Goal: Task Accomplishment & Management: Manage account settings

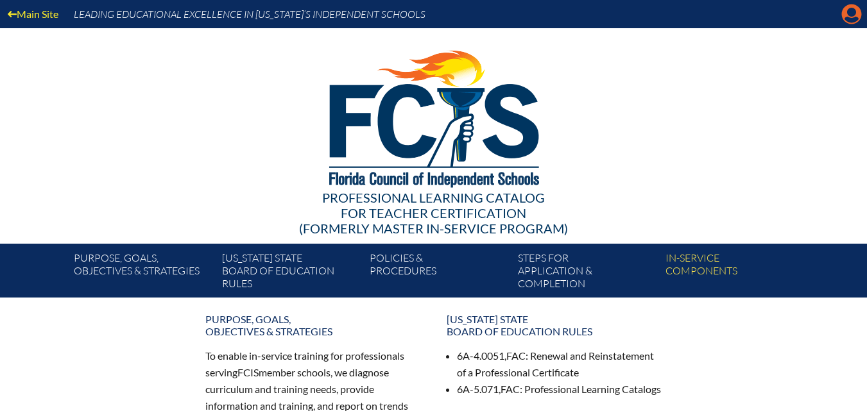
click at [846, 5] on icon "Manage account" at bounding box center [851, 14] width 21 height 21
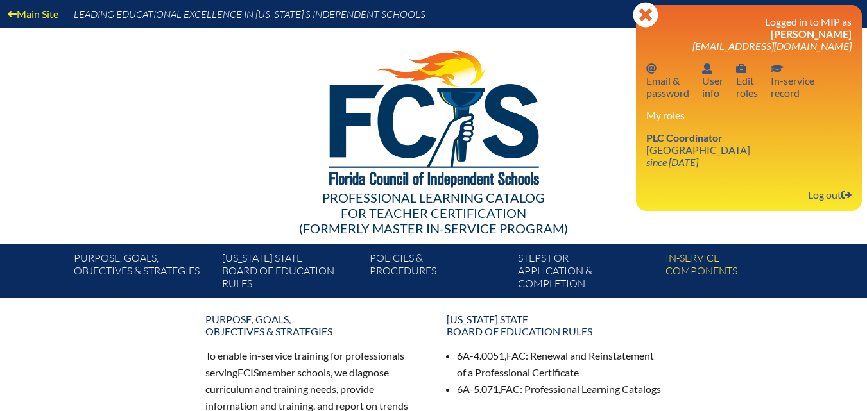
click at [822, 26] on h3 "Logged in to MIP as Lauren Brennan lbrennan@rpds.com" at bounding box center [748, 33] width 205 height 37
click at [645, 12] on icon "Close" at bounding box center [645, 15] width 26 height 26
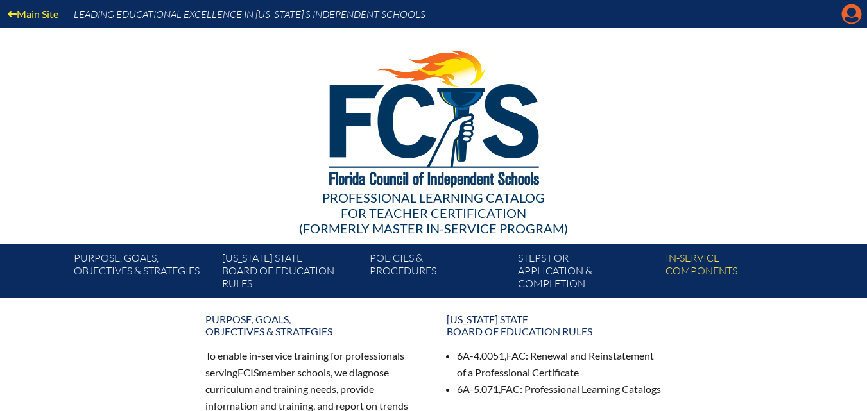
click at [849, 16] on icon "Manage account" at bounding box center [851, 14] width 21 height 21
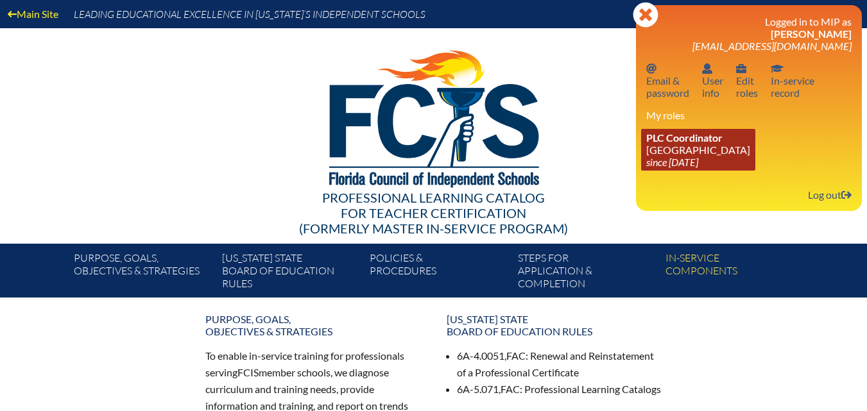
click at [694, 151] on link "PLC Coordinator Riverside Presbyterian Day School since 2024 Dec 6" at bounding box center [698, 150] width 114 height 42
click at [684, 137] on span "PLC Coordinator" at bounding box center [684, 137] width 76 height 12
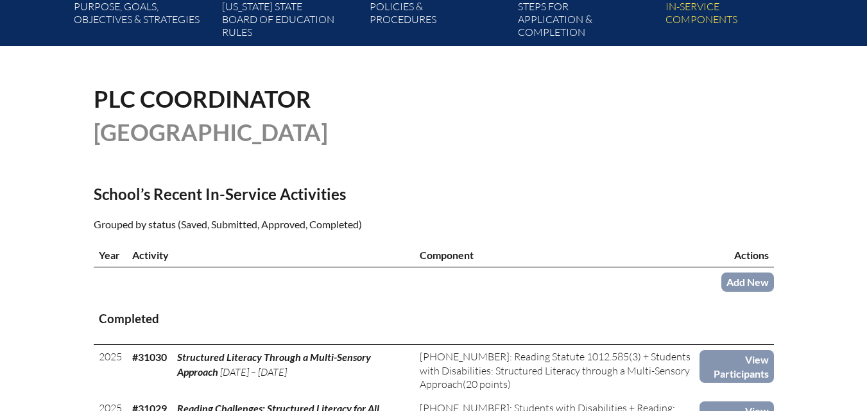
scroll to position [257, 0]
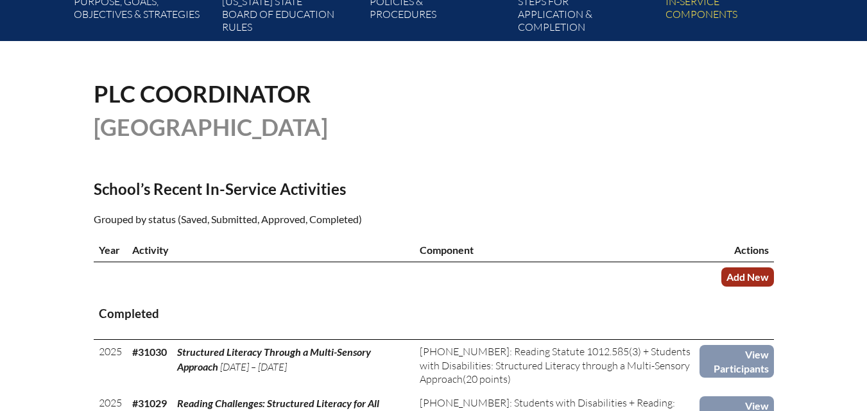
click at [736, 286] on link "Add New" at bounding box center [747, 276] width 53 height 19
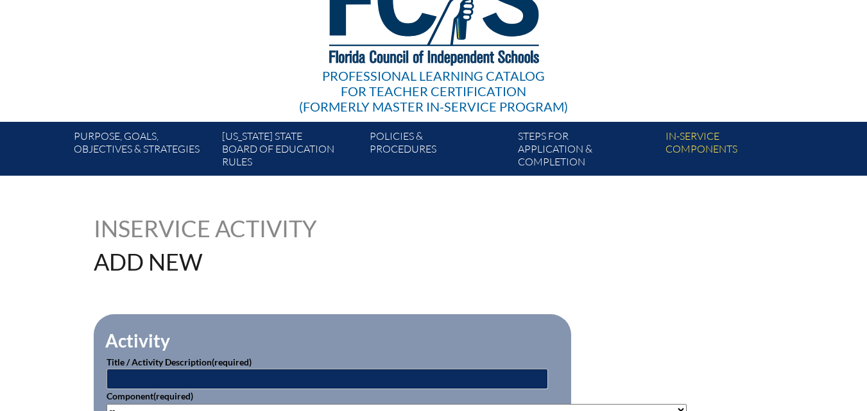
scroll to position [64, 0]
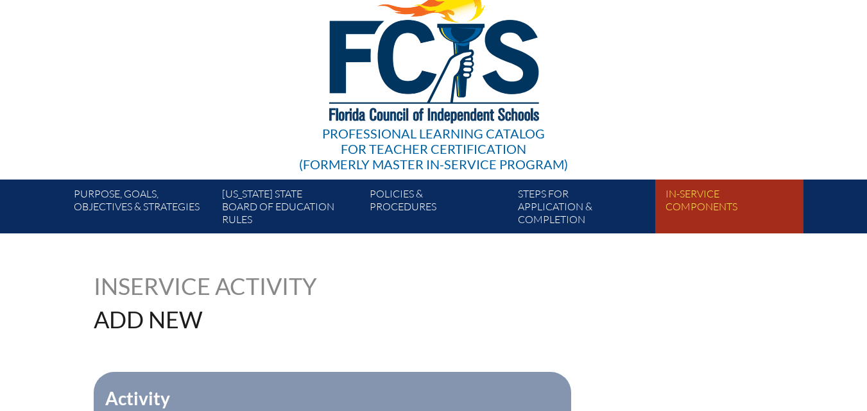
click at [675, 197] on link "In-service components" at bounding box center [734, 209] width 148 height 49
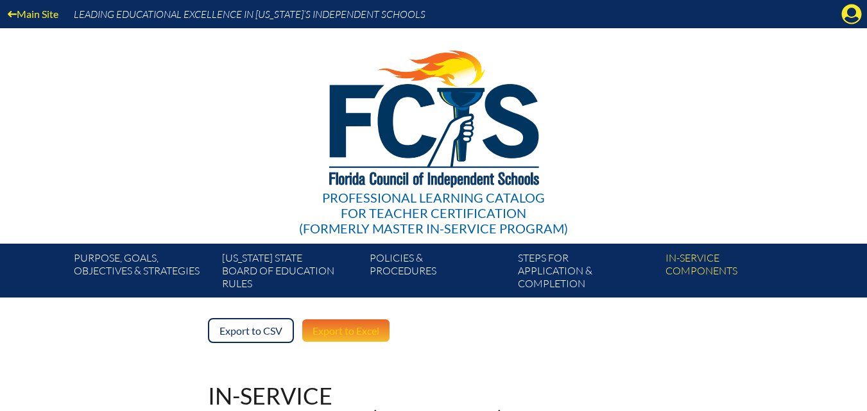
click at [350, 333] on link "Export to Excel" at bounding box center [346, 330] width 90 height 25
click at [852, 20] on icon "Manage account" at bounding box center [851, 14] width 21 height 21
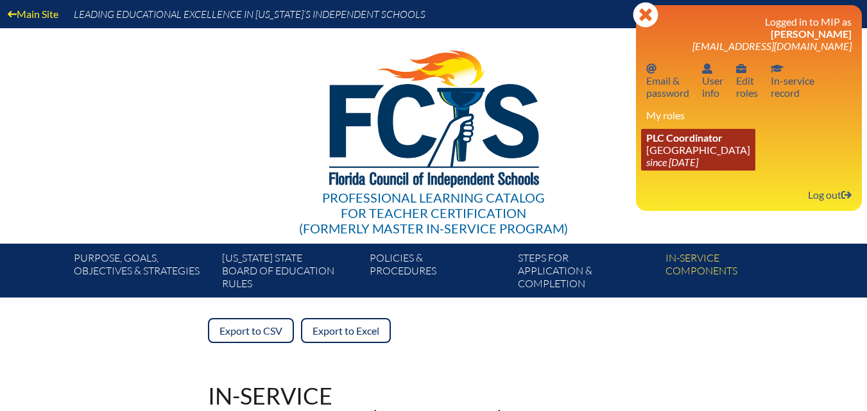
click at [698, 154] on link "PLC Coordinator Riverside Presbyterian Day School since 2024 Dec 6" at bounding box center [698, 150] width 114 height 42
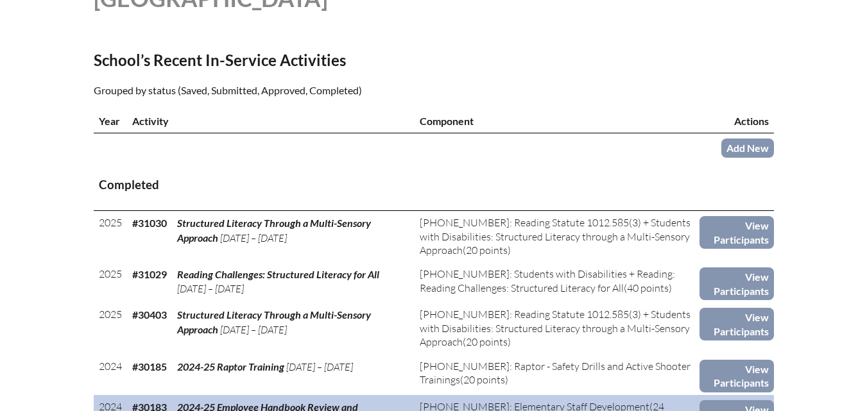
scroll to position [385, 0]
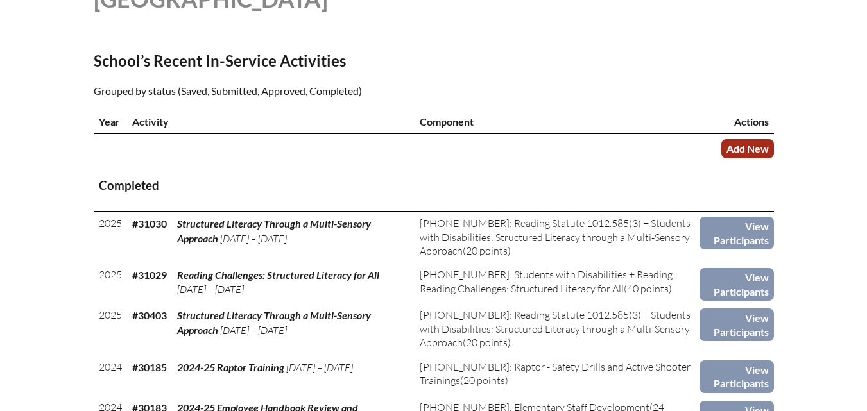
click at [763, 158] on link "Add New" at bounding box center [747, 148] width 53 height 19
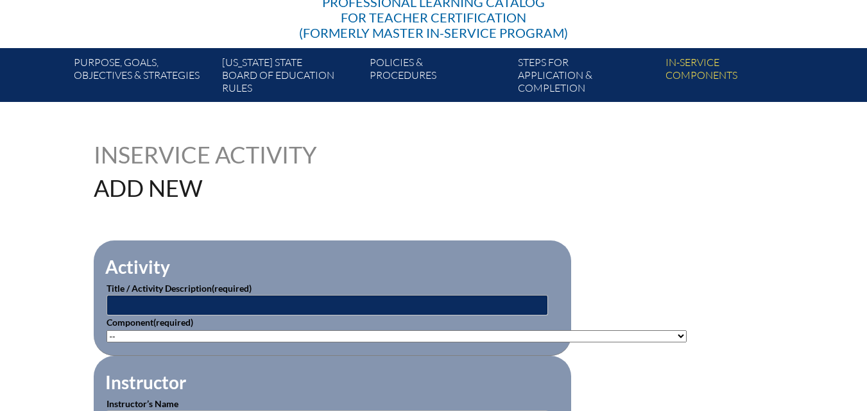
scroll to position [257, 0]
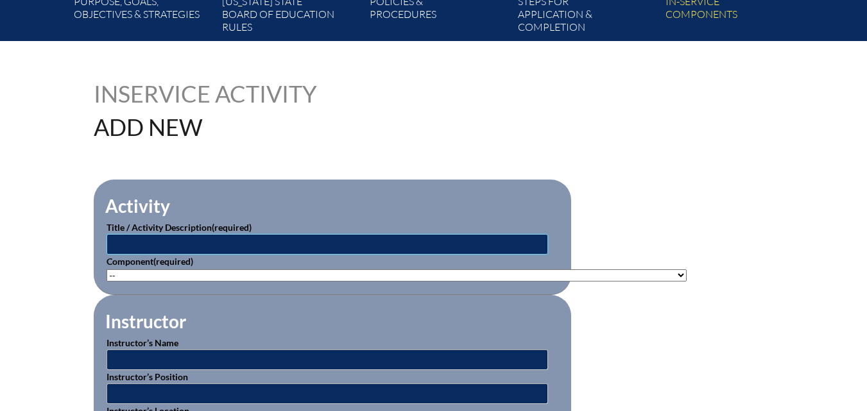
click at [265, 236] on input "text" at bounding box center [326, 244] width 441 height 21
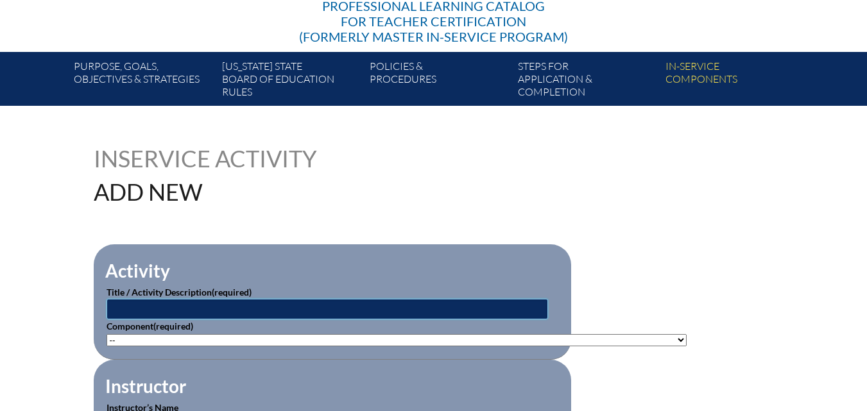
scroll to position [192, 0]
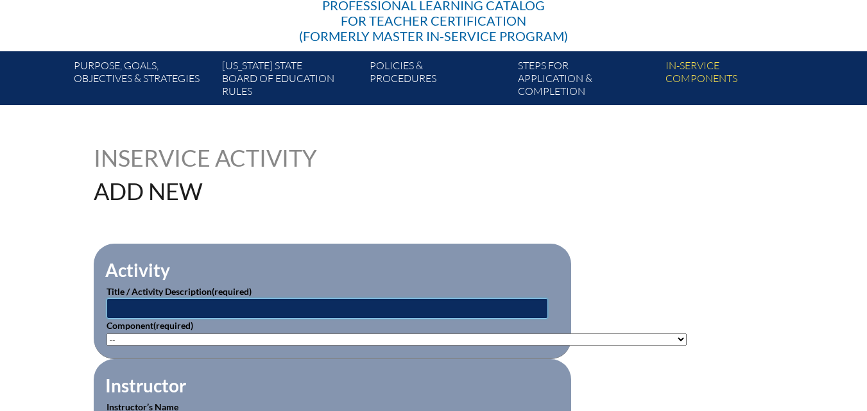
click at [209, 301] on input "text" at bounding box center [326, 308] width 441 height 21
type input "Rollin' on the River"
click at [158, 329] on p "Component (required) -- 1-000-001: Appropriate Art Activities 1-000-002: Concep…" at bounding box center [332, 332] width 452 height 27
click at [148, 337] on select"]"] "-- 1-000-001: Appropriate Art Activities 1-000-002: Concept and Art Process for…" at bounding box center [396, 340] width 580 height 12
select select"]"] "20381"
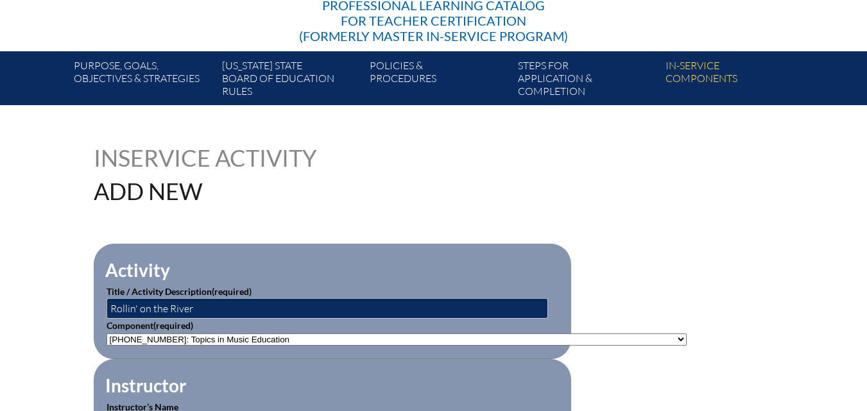
click at [106, 334] on select"]"] "-- 1-000-001: Appropriate Art Activities 1-000-002: Concept and Art Process for…" at bounding box center [396, 340] width 580 height 12
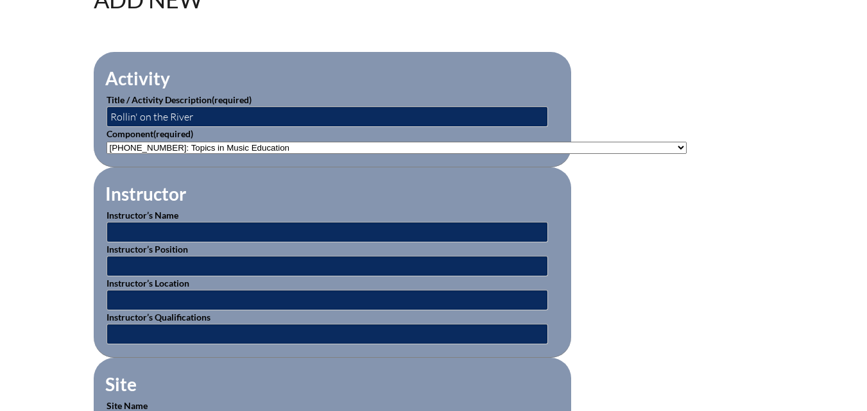
scroll to position [385, 0]
click at [146, 217] on p "Instructor’s Name" at bounding box center [332, 225] width 452 height 34
click at [146, 221] on input "text" at bounding box center [326, 231] width 441 height 21
type input "john jacobson"
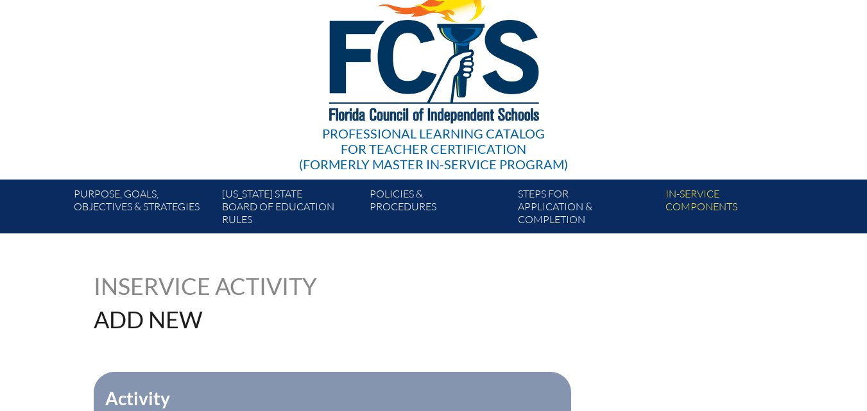
scroll to position [118, 0]
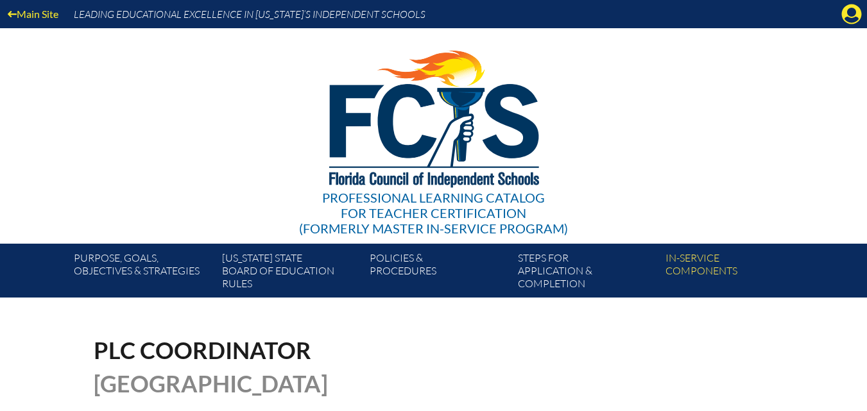
click at [849, 25] on div "Main Site Leading Educational Excellence in [US_STATE]’s Independent Schools" at bounding box center [433, 14] width 867 height 28
click at [851, 17] on icon at bounding box center [852, 14] width 20 height 20
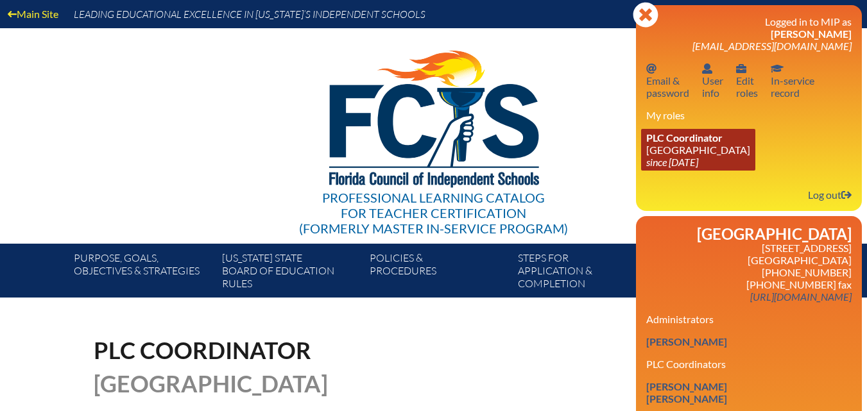
click at [672, 155] on link "PLC Coordinator Riverside Presbyterian Day School since 2024 Dec 6" at bounding box center [698, 150] width 114 height 42
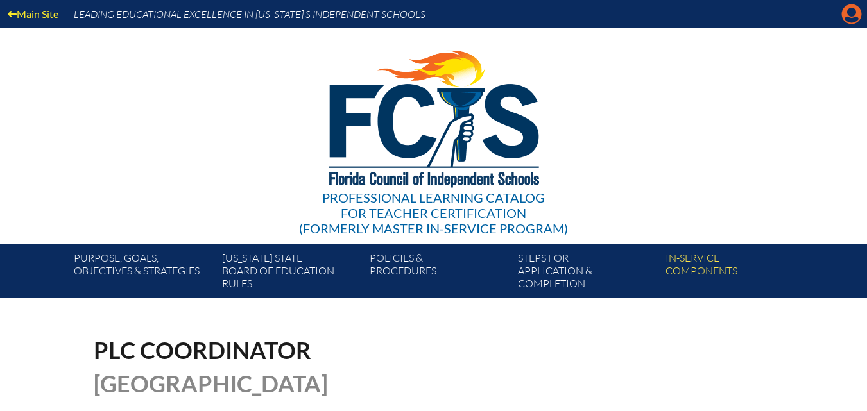
click at [847, 12] on icon at bounding box center [852, 14] width 20 height 20
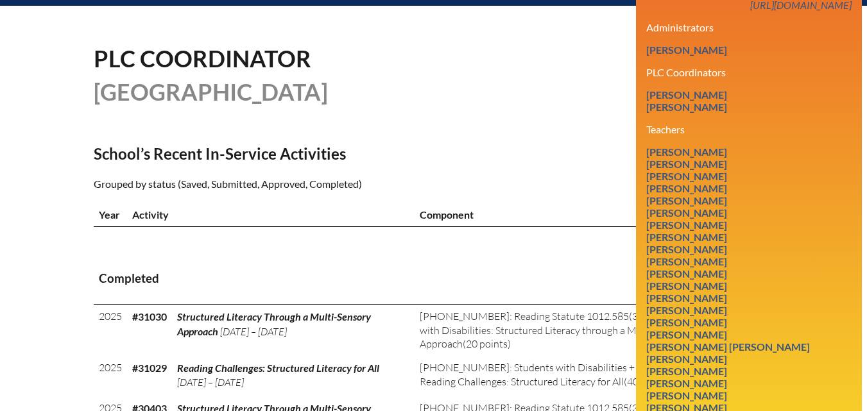
scroll to position [321, 0]
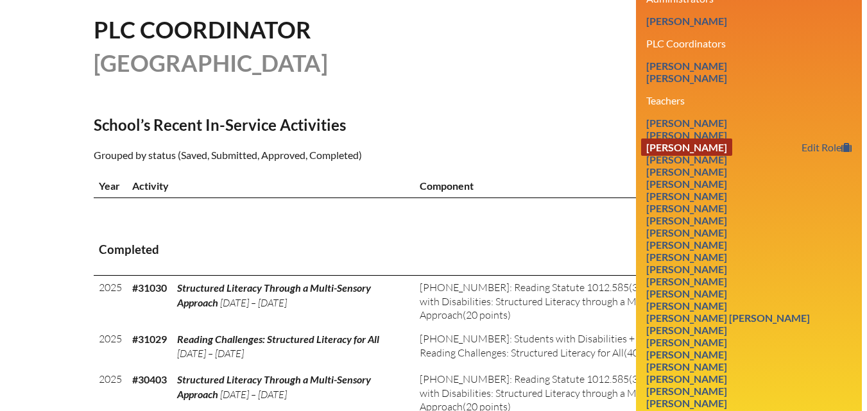
click at [698, 156] on link "[PERSON_NAME]" at bounding box center [686, 147] width 91 height 17
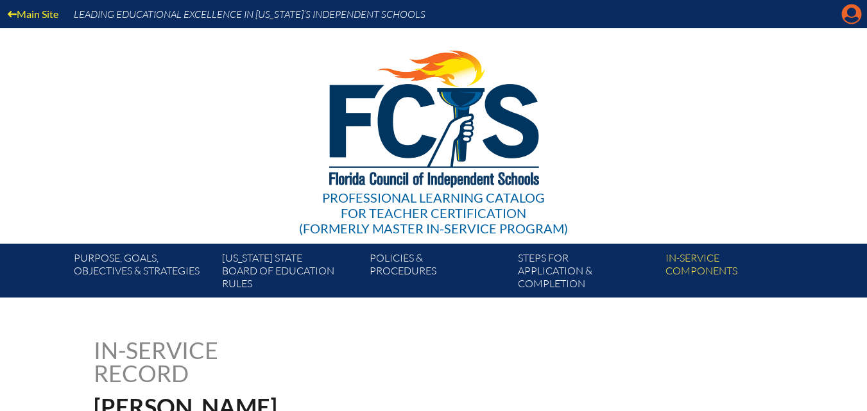
click at [844, 16] on icon at bounding box center [852, 14] width 20 height 20
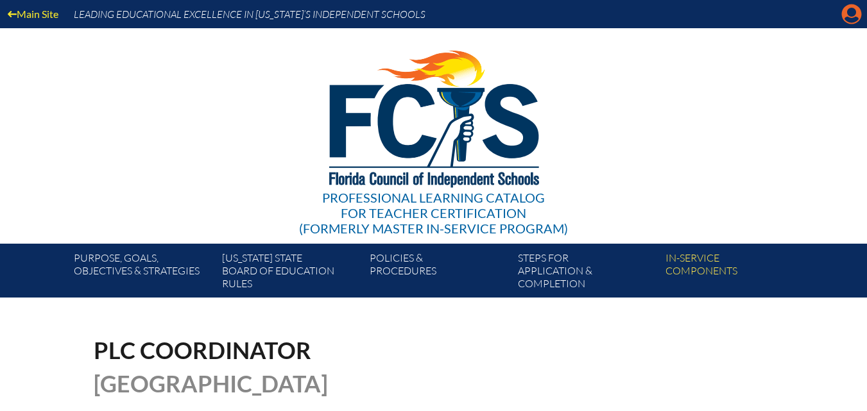
click at [851, 19] on icon "Manage account" at bounding box center [851, 14] width 21 height 21
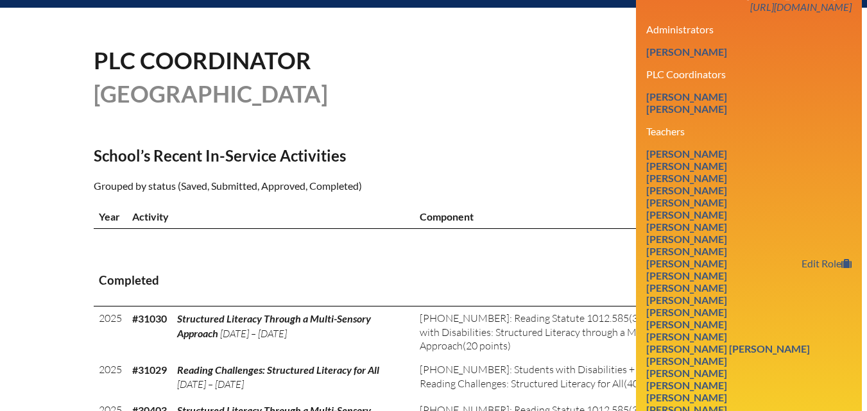
scroll to position [321, 0]
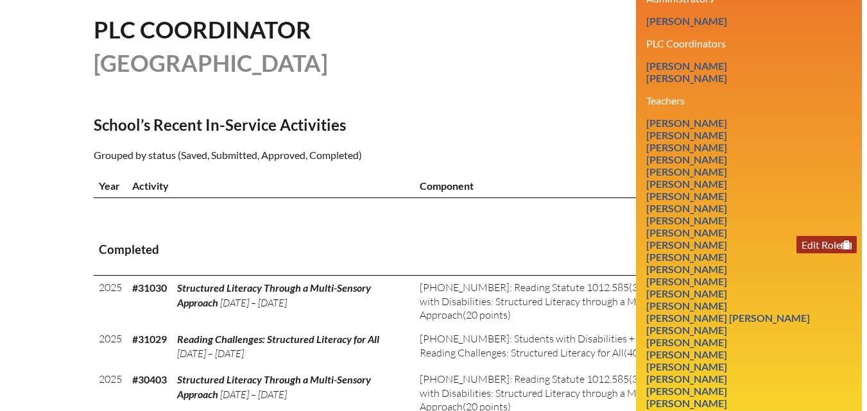
click at [811, 253] on link "Edit Role" at bounding box center [826, 244] width 60 height 17
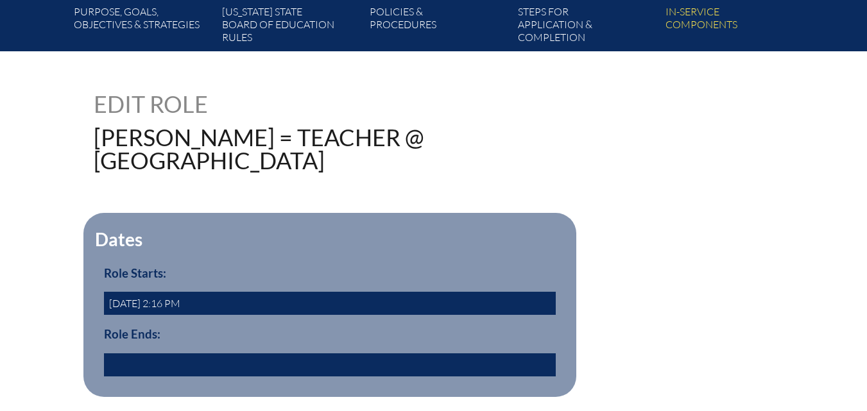
scroll to position [321, 0]
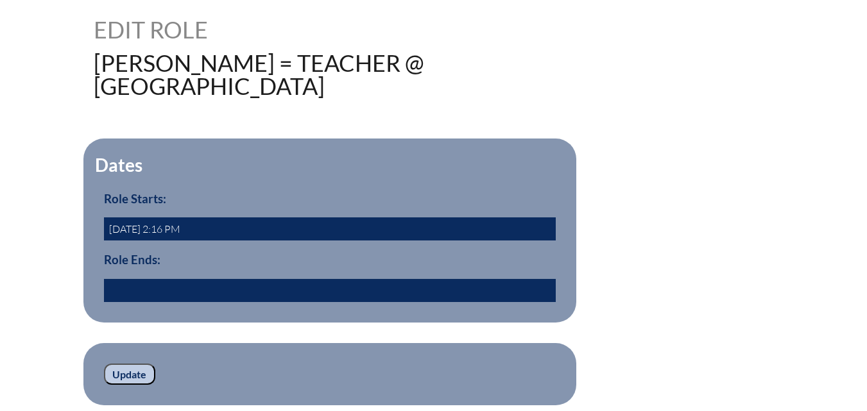
click at [143, 284] on input "text" at bounding box center [330, 290] width 452 height 23
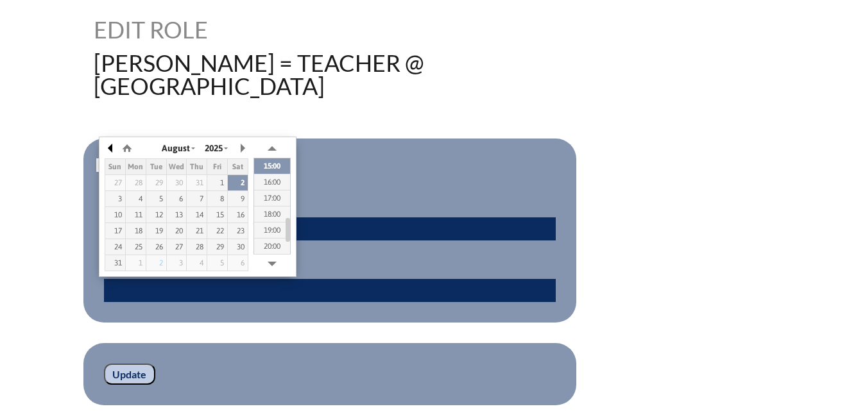
click at [112, 146] on button "button" at bounding box center [111, 148] width 13 height 19
click at [139, 250] on div "30" at bounding box center [136, 246] width 20 height 9
type input "2025/06/30 14:42"
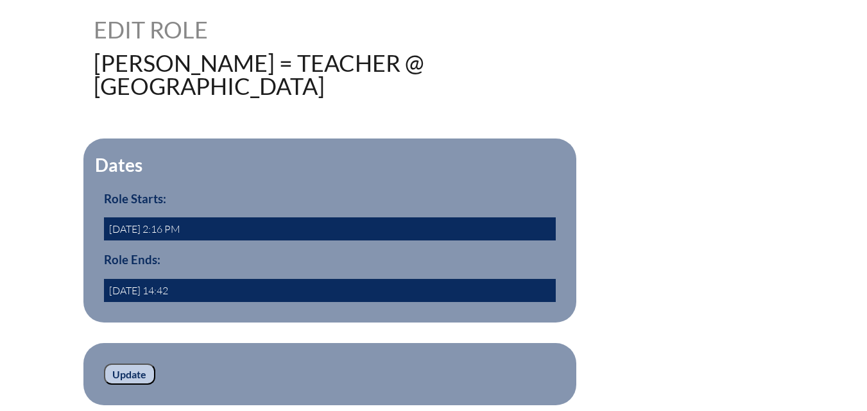
click at [105, 366] on input "Update" at bounding box center [129, 375] width 51 height 22
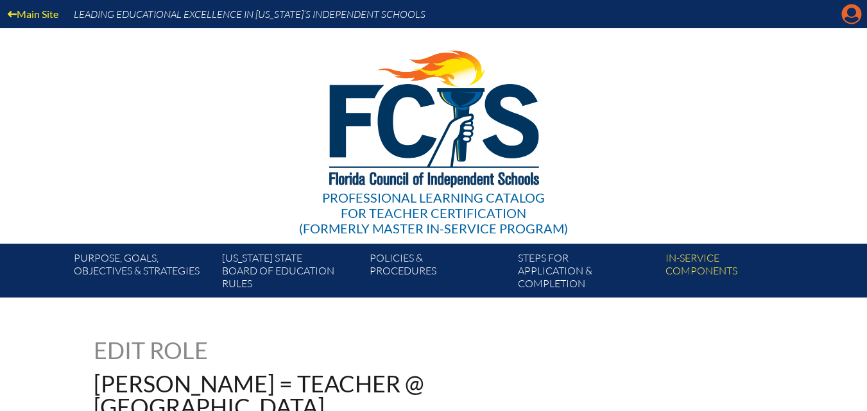
click at [851, 20] on icon "Manage account" at bounding box center [851, 14] width 21 height 21
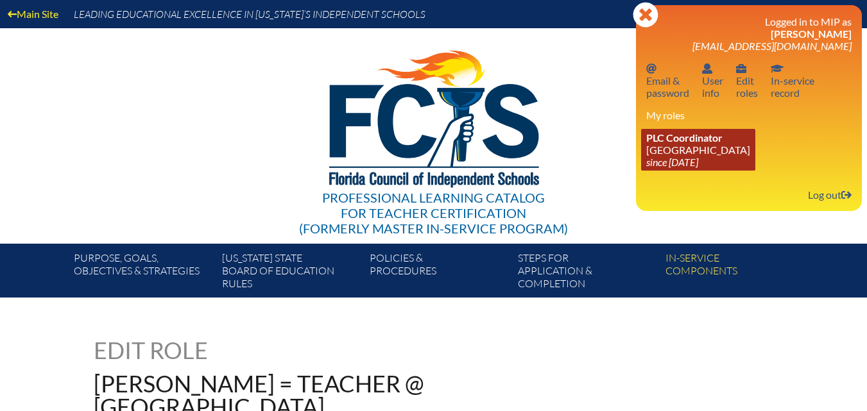
click at [693, 160] on icon "since [DATE]" at bounding box center [672, 162] width 52 height 12
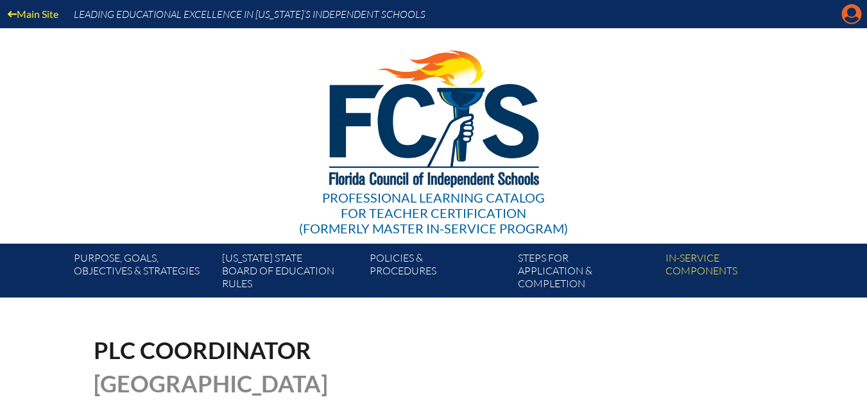
click at [849, 16] on icon at bounding box center [852, 14] width 20 height 20
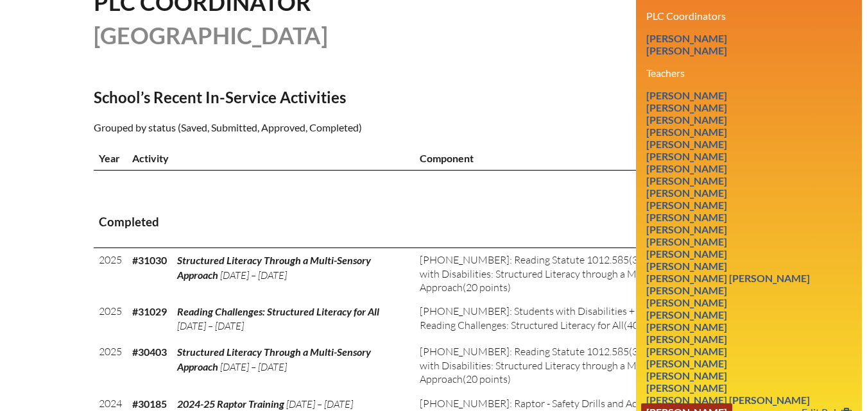
scroll to position [321, 0]
